Goal: Complete application form

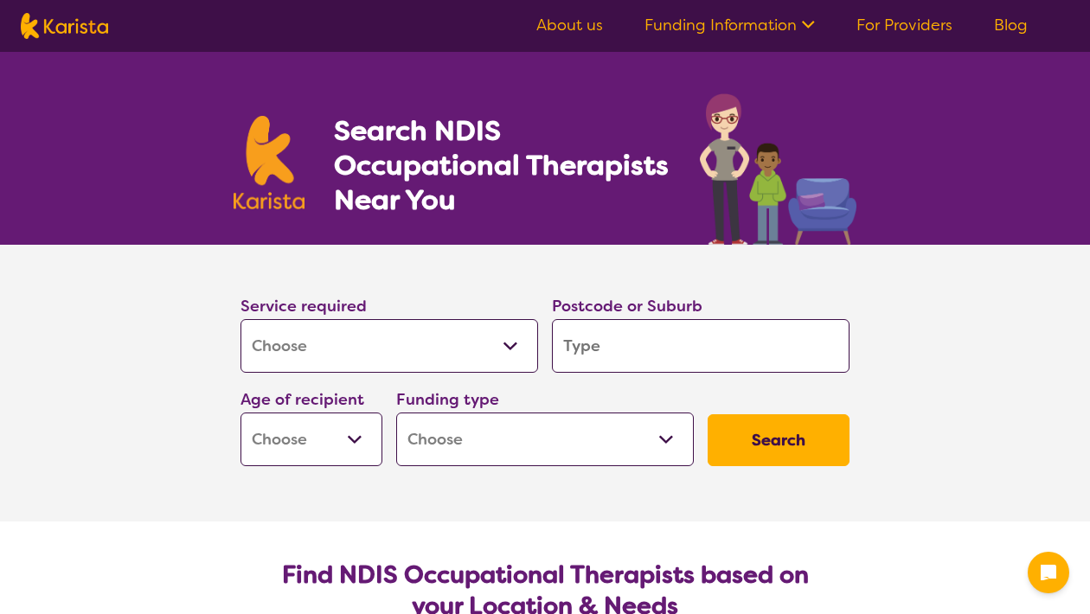
select select "[MEDICAL_DATA]"
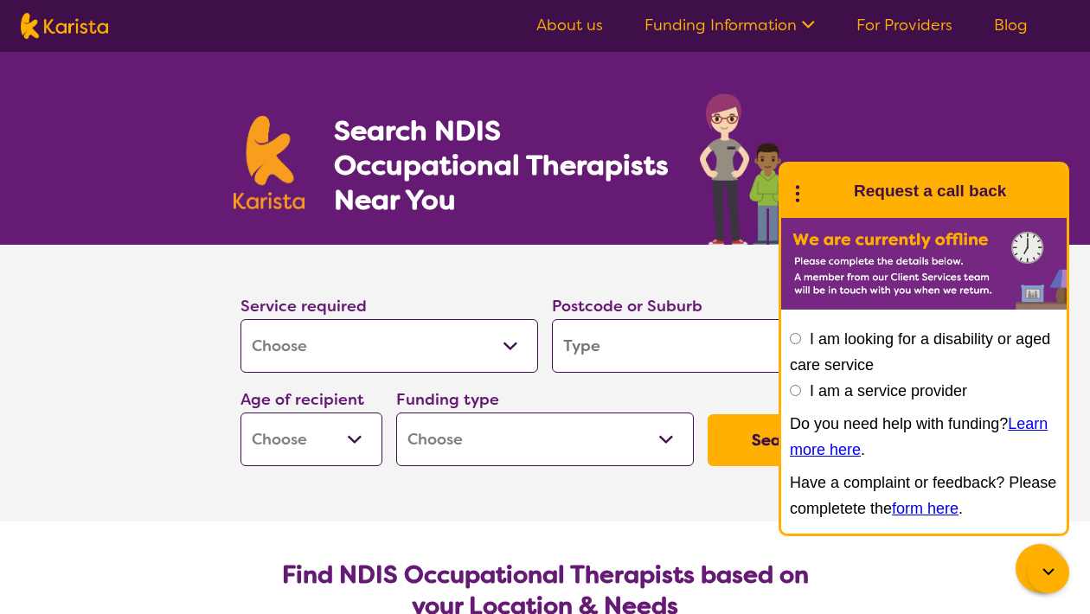
click at [789, 338] on div "I am looking for a disability or aged care service I am a service provider Do y…" at bounding box center [923, 425] width 285 height 216
click at [798, 339] on input "I am looking for a disability or aged care service" at bounding box center [795, 338] width 11 height 11
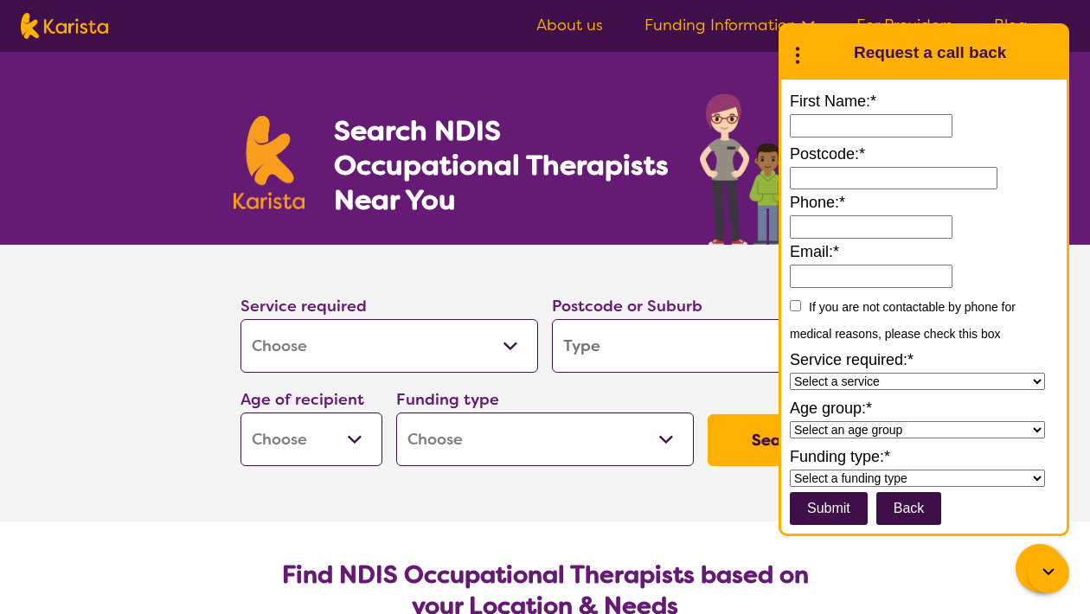
click at [864, 125] on input "First Name:*" at bounding box center [871, 125] width 163 height 23
type input "**********"
type input "3058"
type input "**********"
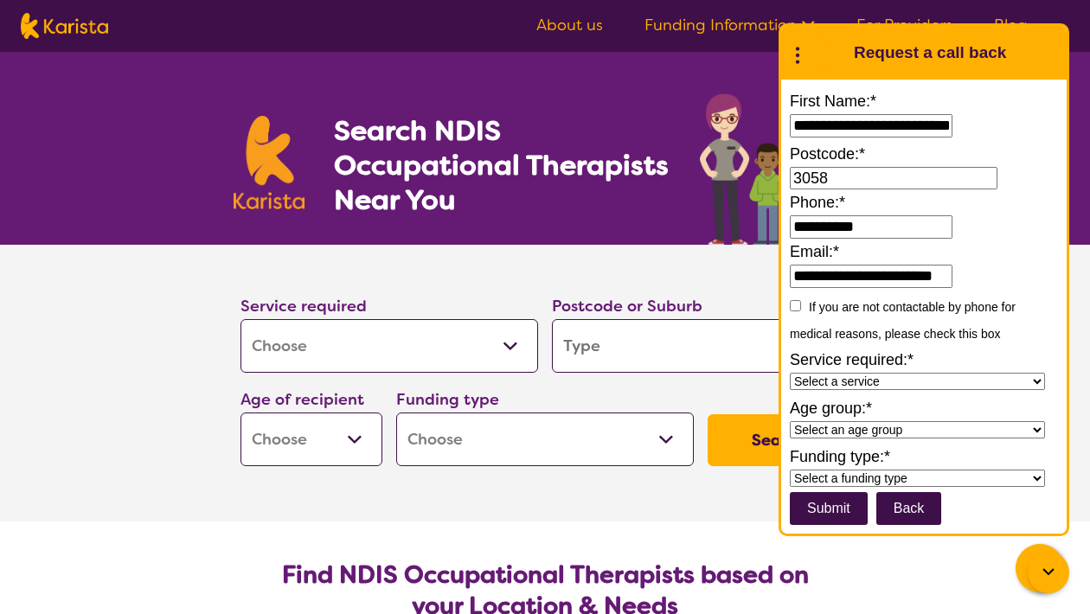
click at [1035, 380] on select "Select a service Allied Health Assistant Assessment Behaviour support Counselli…" at bounding box center [917, 381] width 255 height 17
select select "[MEDICAL_DATA]"
click at [790, 375] on select "Select a service Allied Health Assistant Assessment Behaviour support Counselli…" at bounding box center [917, 381] width 255 height 17
click at [1033, 431] on select "Select an age group Early Childhood (0-9) Child (10-11) Adolescent (12-17) Adul…" at bounding box center [917, 429] width 255 height 17
select select "Aged"
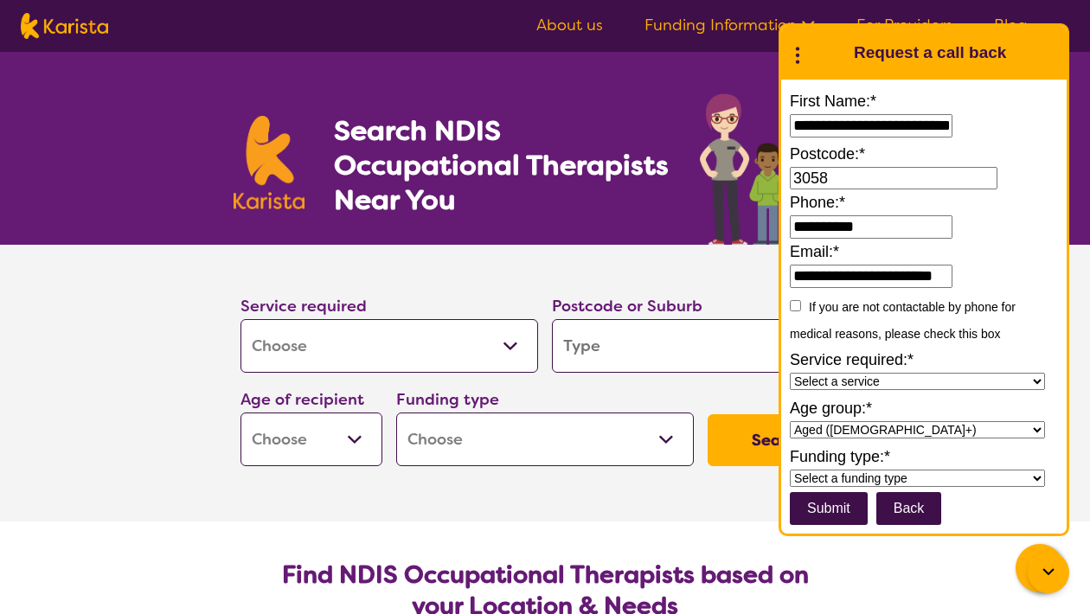
click at [790, 423] on select "Select an age group Early Childhood (0-9) Child (10-11) Adolescent (12-17) Adul…" at bounding box center [917, 429] width 255 height 17
click at [1032, 479] on select "Select a funding type NDIS - National Disability Insurance Scheme HCP - Home Ca…" at bounding box center [917, 478] width 255 height 17
select select "Home Care Package (HCP)"
click at [790, 471] on select "Select a funding type NDIS - National Disability Insurance Scheme HCP - Home Ca…" at bounding box center [917, 478] width 255 height 17
click at [812, 508] on input "submit" at bounding box center [829, 508] width 78 height 33
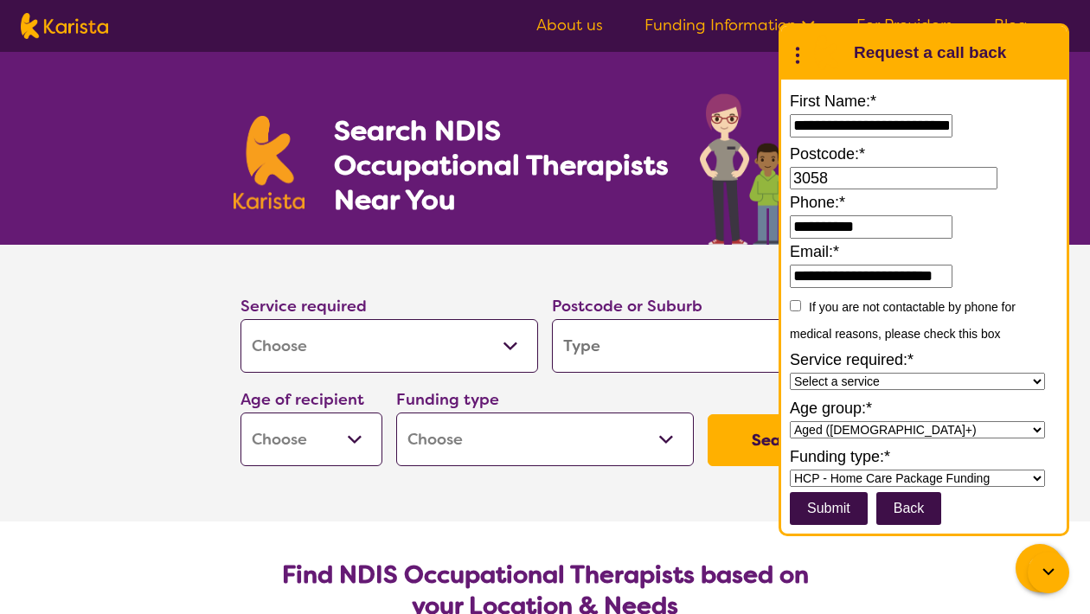
type input "******"
